Goal: Transaction & Acquisition: Purchase product/service

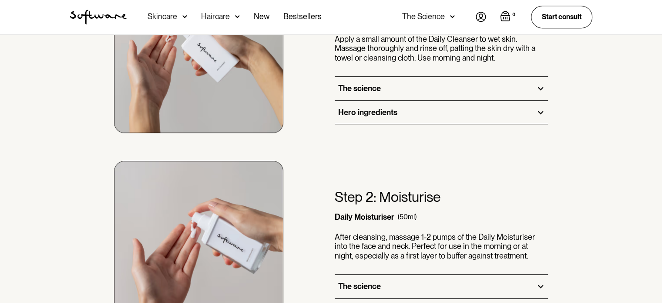
scroll to position [442, 0]
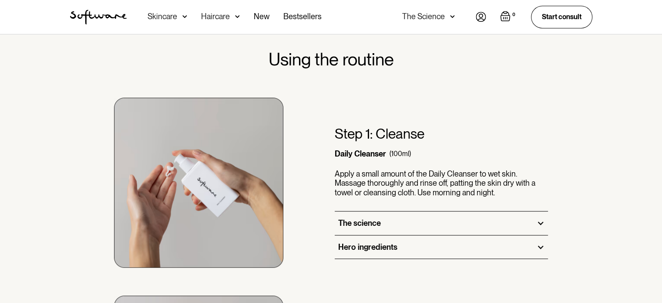
click at [195, 161] on img at bounding box center [198, 183] width 169 height 170
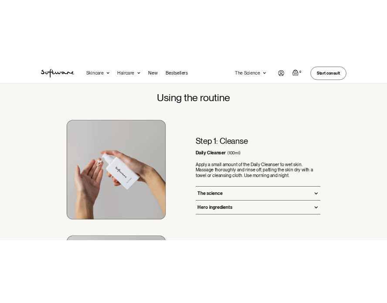
scroll to position [430, 0]
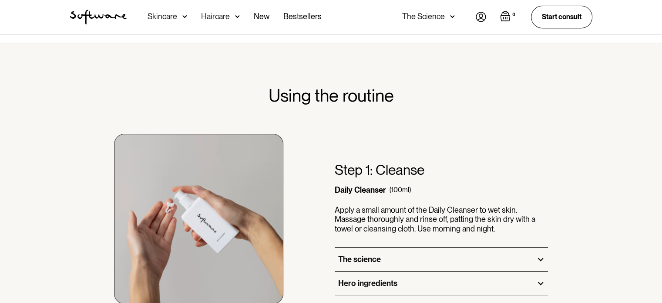
scroll to position [296, 0]
